Goal: Check status: Check status

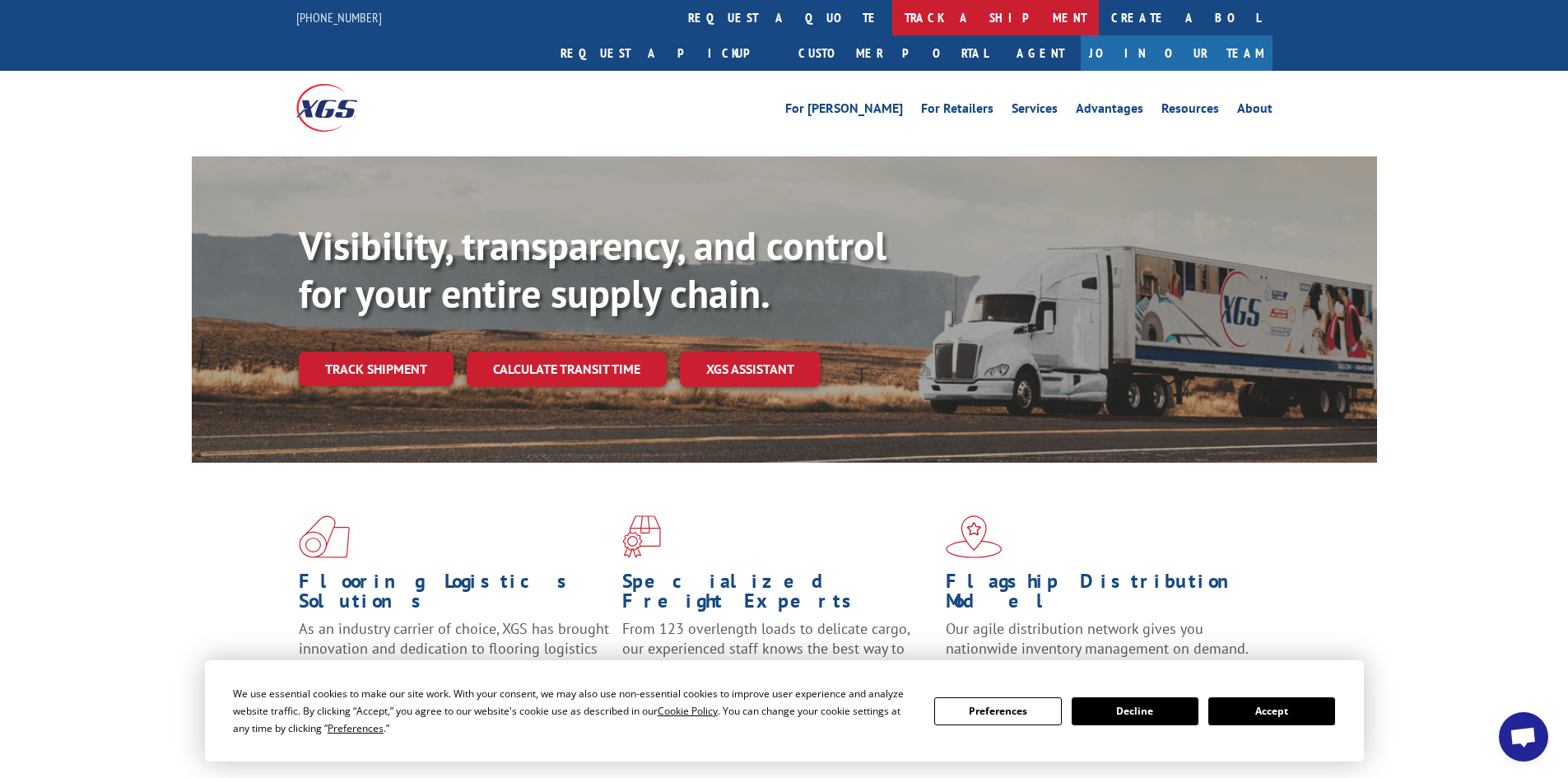
click at [892, 17] on link "track a shipment" at bounding box center [995, 18] width 207 height 35
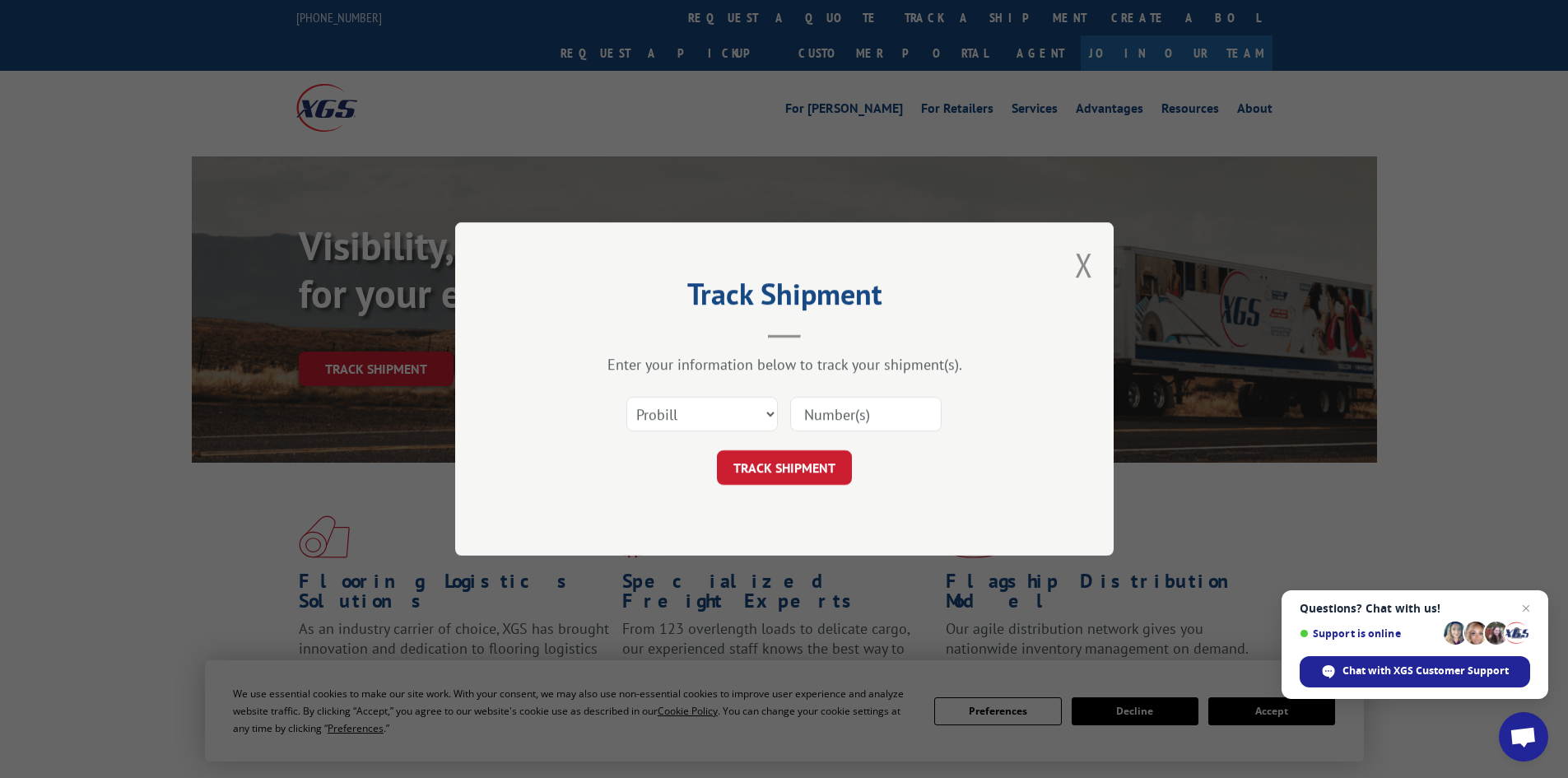
click at [877, 410] on input at bounding box center [866, 413] width 152 height 35
type input "2869658"
click at [821, 467] on button "TRACK SHIPMENT" at bounding box center [784, 467] width 135 height 35
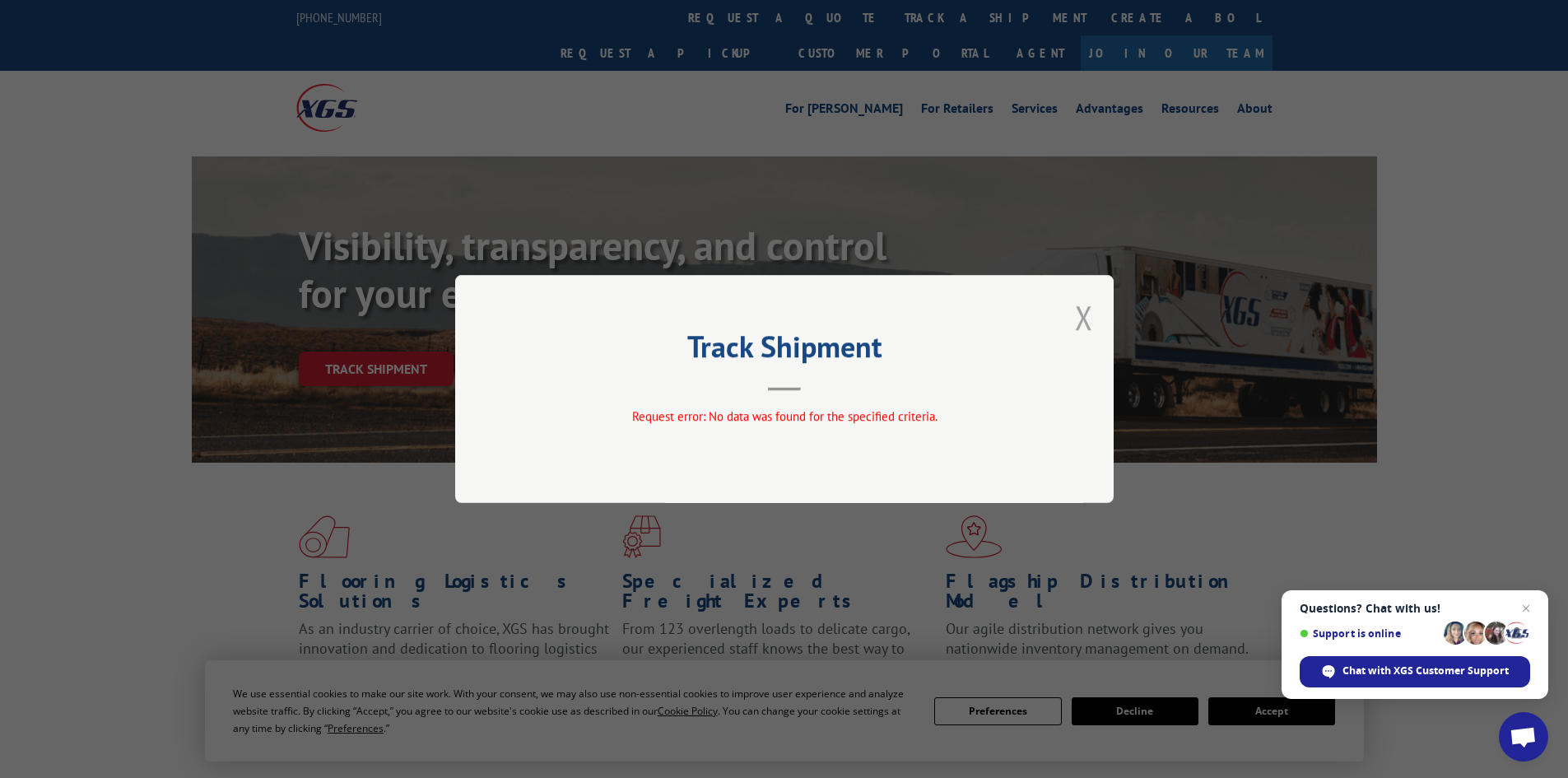
click at [1081, 327] on button "Close modal" at bounding box center [1084, 317] width 18 height 44
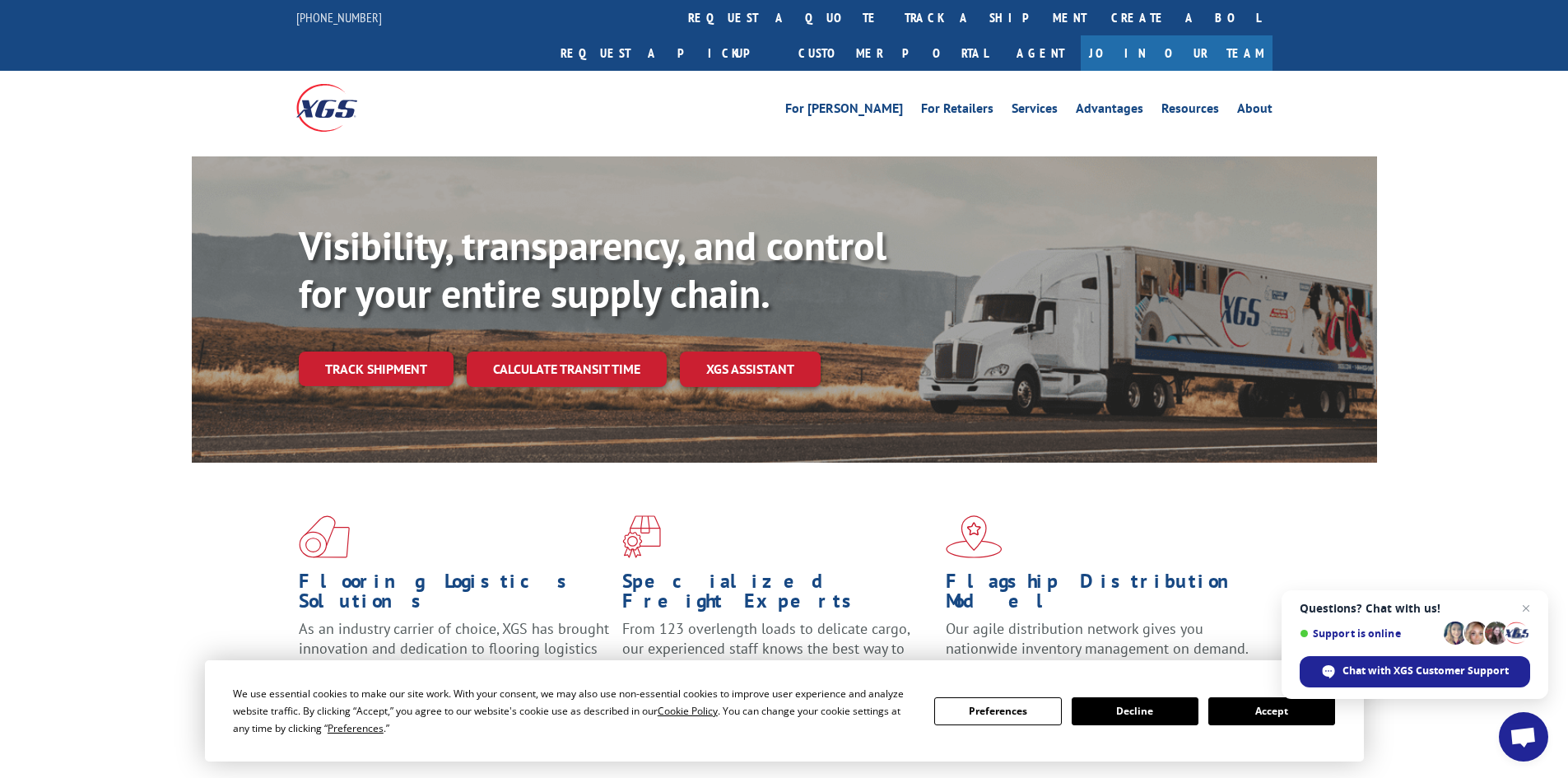
click at [892, 17] on link "track a shipment" at bounding box center [995, 18] width 207 height 35
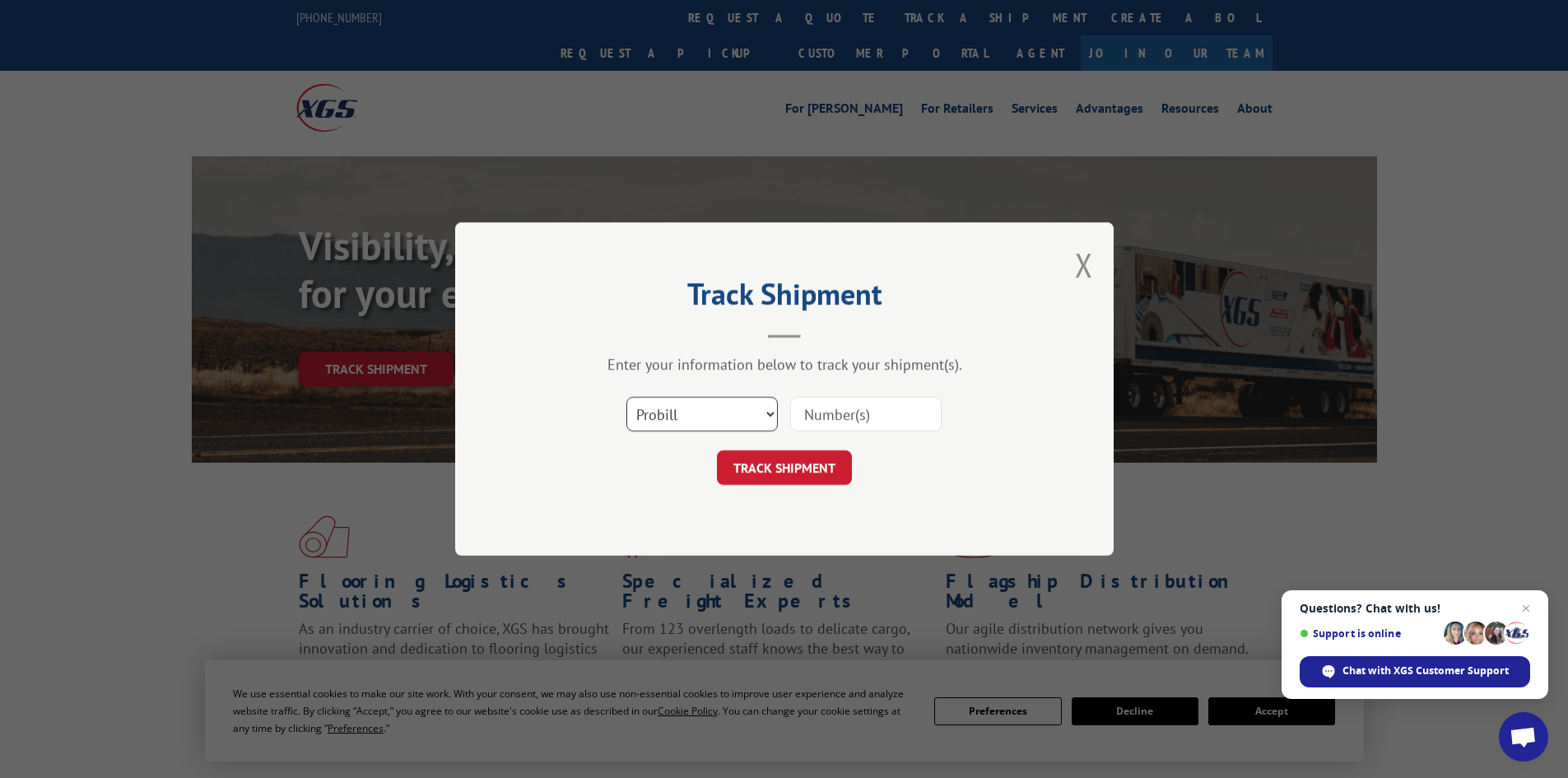
click at [752, 422] on select "Select category... Probill BOL PO" at bounding box center [703, 413] width 152 height 35
select select "bol"
click at [627, 397] on select "Select category... Probill BOL PO" at bounding box center [703, 413] width 152 height 35
click at [819, 424] on input at bounding box center [866, 413] width 152 height 35
type input "2869658"
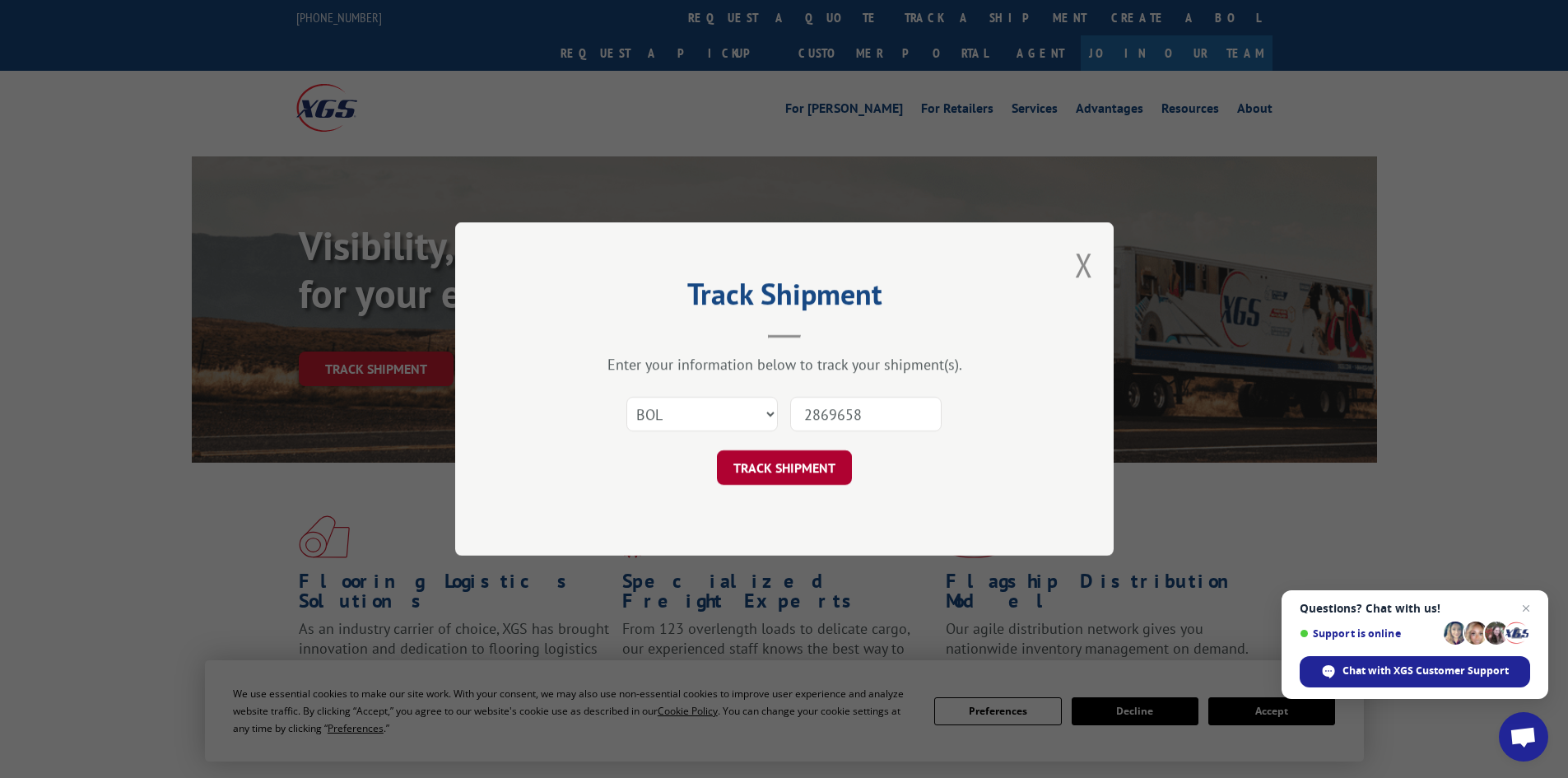
click at [792, 465] on button "TRACK SHIPMENT" at bounding box center [784, 467] width 135 height 35
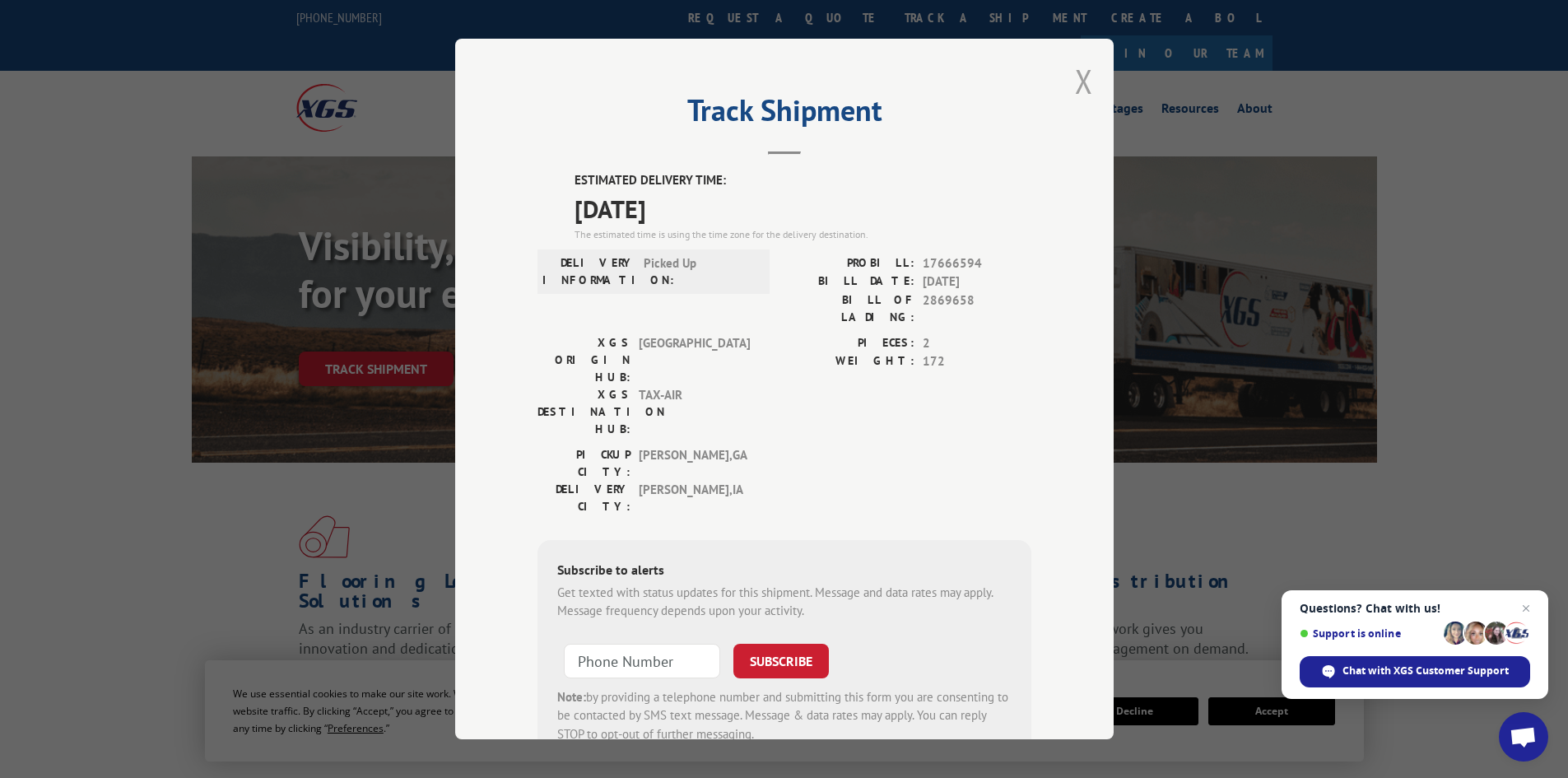
click at [1079, 84] on button "Close modal" at bounding box center [1084, 81] width 18 height 44
